Goal: Task Accomplishment & Management: Use online tool/utility

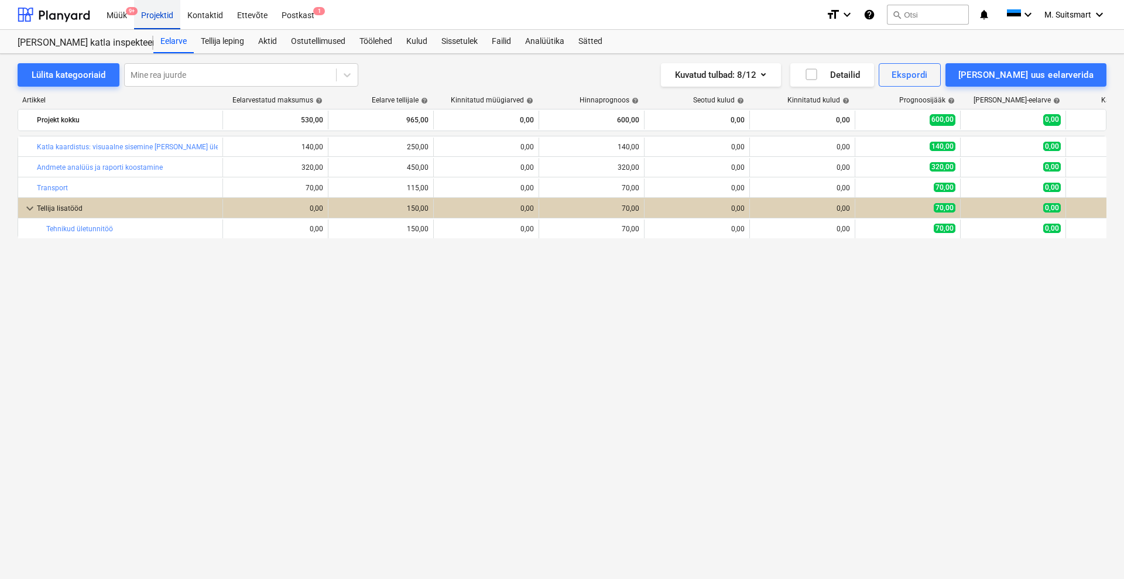
click at [157, 13] on div "Projektid" at bounding box center [157, 14] width 46 height 30
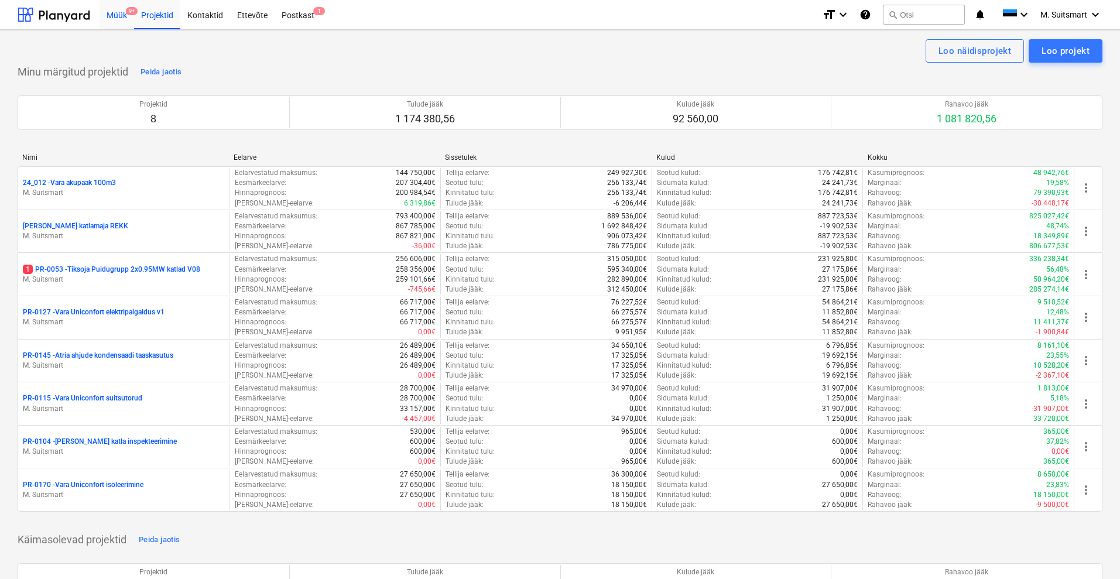
click at [117, 15] on div "Müük 9+" at bounding box center [117, 14] width 35 height 30
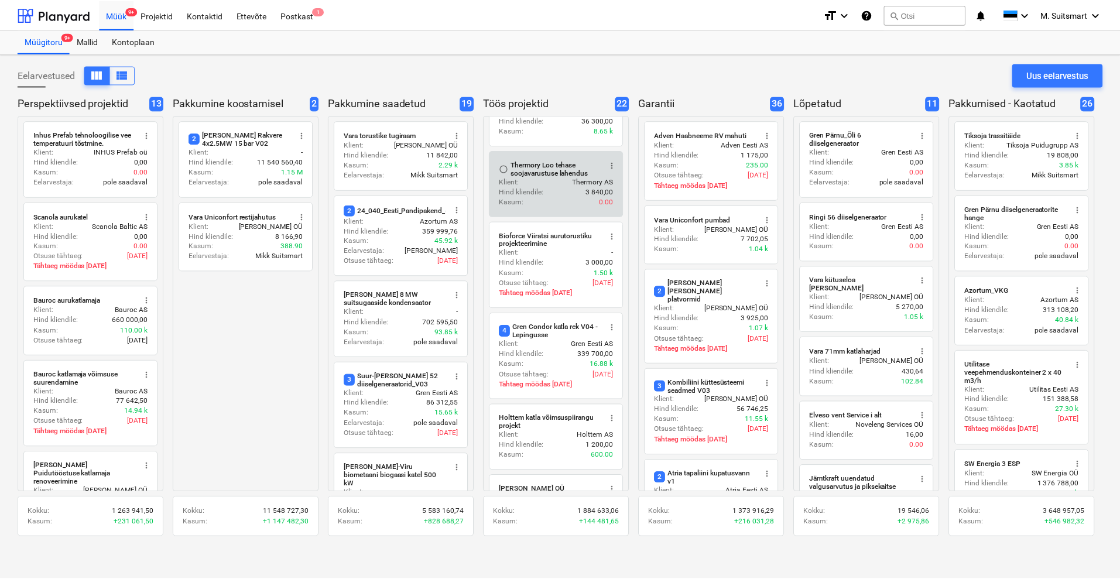
scroll to position [146, 0]
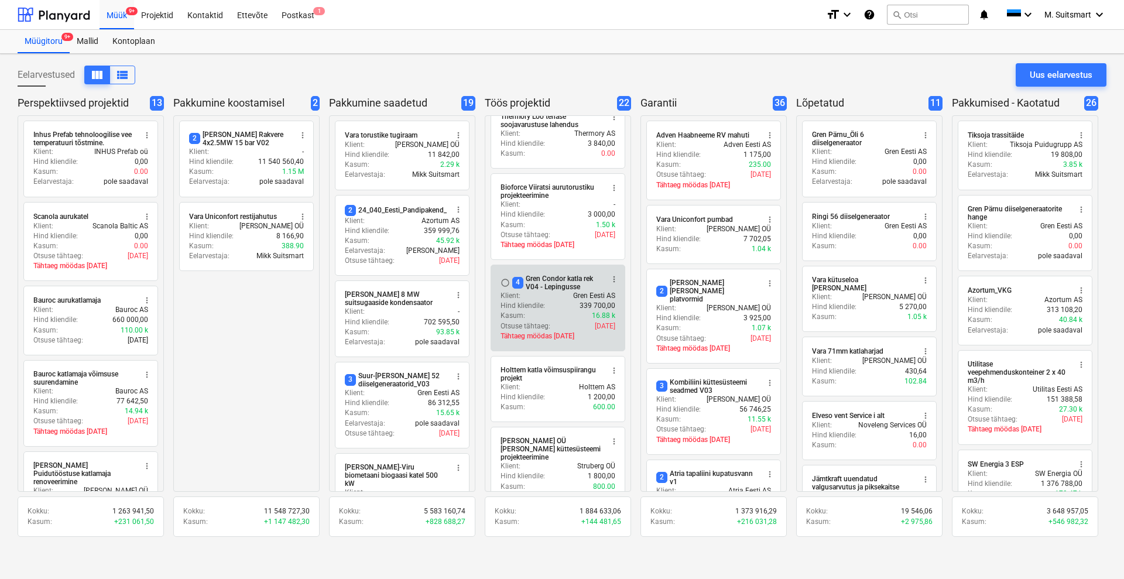
click at [557, 280] on div "4 Gren Condor katla rek V04 - Lepingusse" at bounding box center [557, 283] width 90 height 16
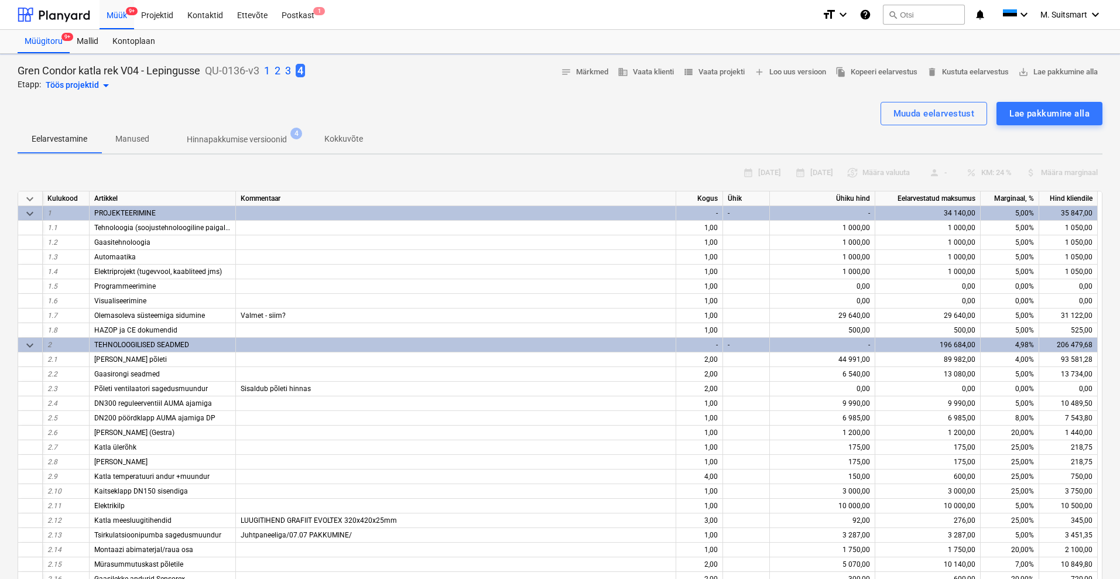
type textarea "x"
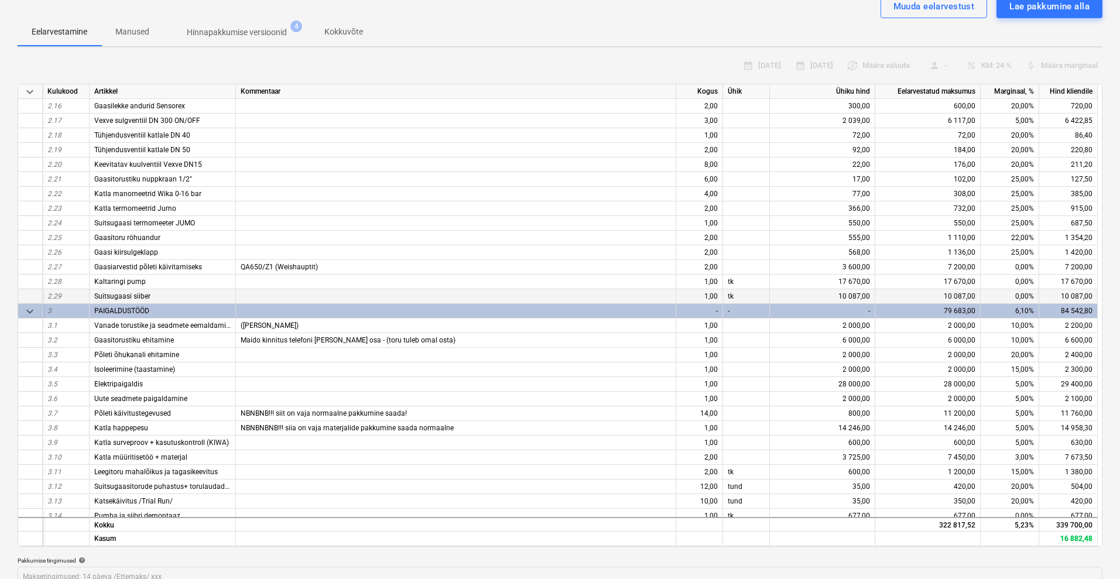
scroll to position [439, 0]
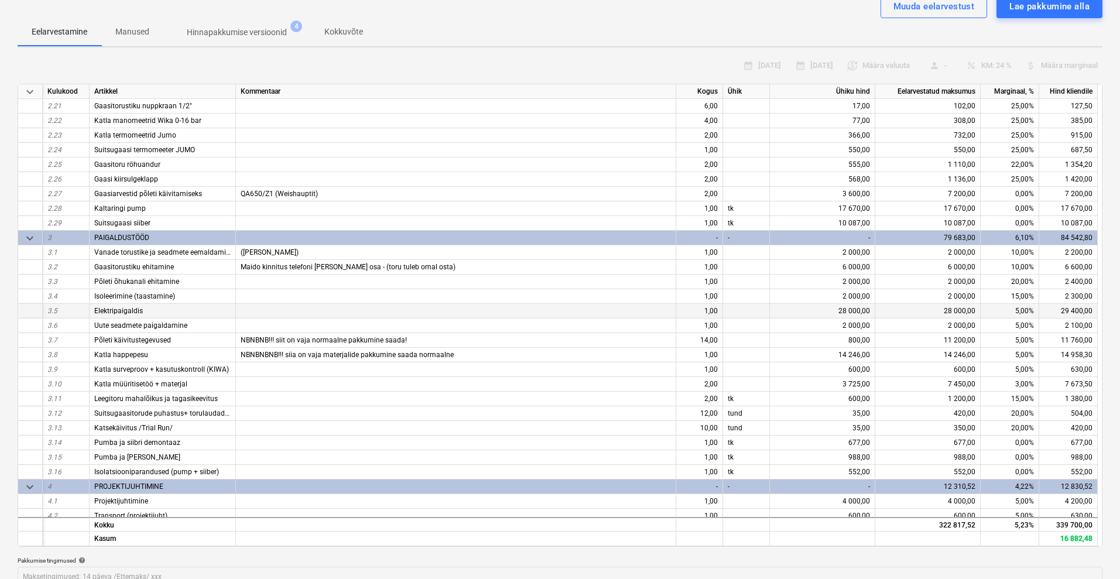
click at [794, 312] on div "28 000,00" at bounding box center [822, 311] width 105 height 15
click at [815, 356] on div "14 246,00" at bounding box center [822, 355] width 105 height 15
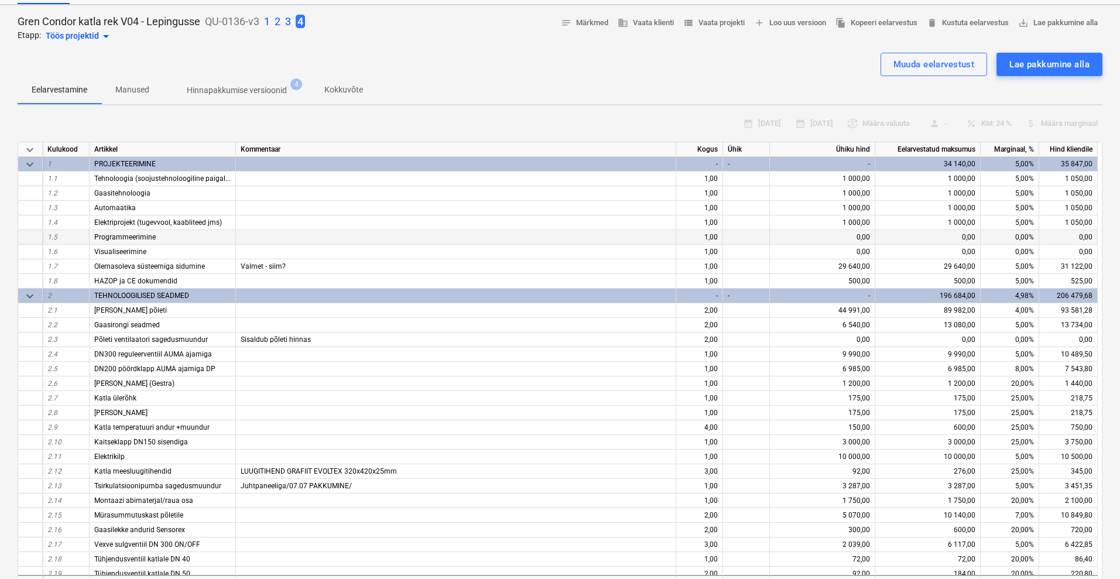
scroll to position [0, 0]
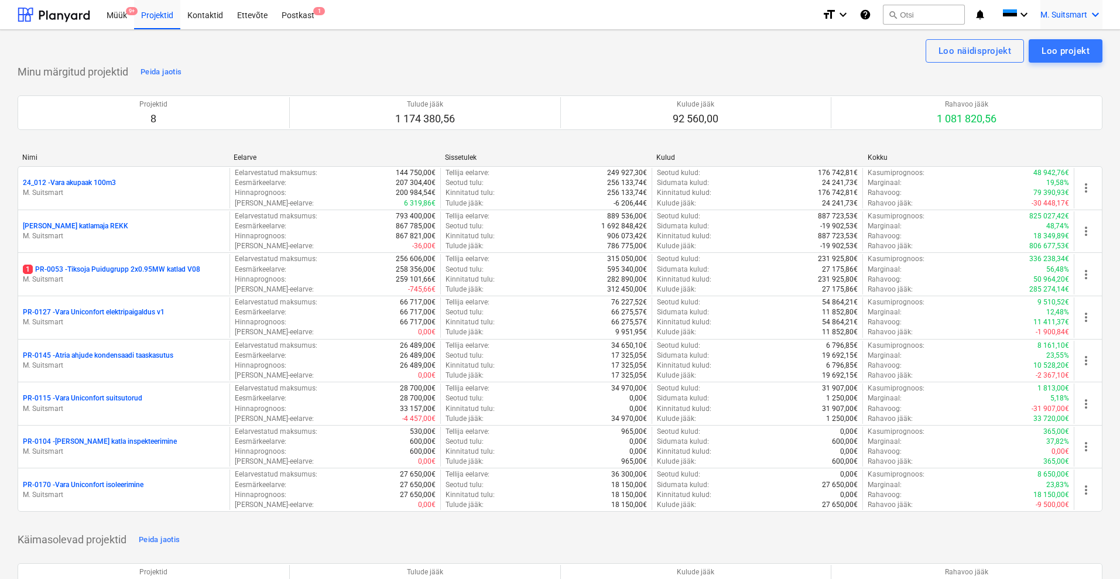
click at [1063, 16] on span "M. Suitsmart" at bounding box center [1064, 14] width 47 height 9
click at [1035, 71] on div "MS Noveleng Services OÜ" at bounding box center [1046, 75] width 100 height 16
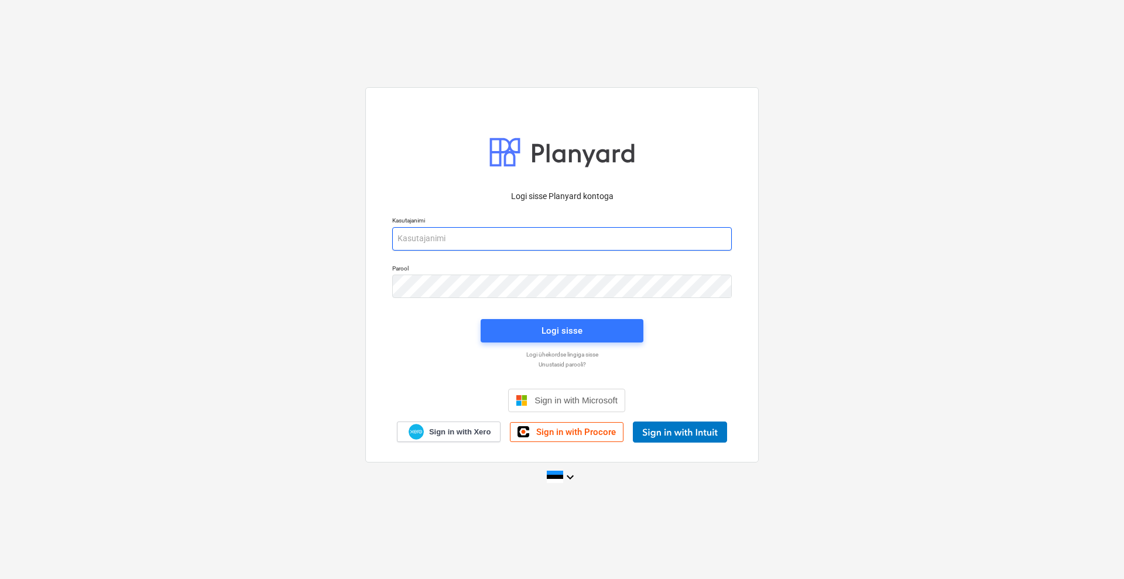
type input "mikk+services@noveleng.eu"
